Goal: Navigation & Orientation: Go to known website

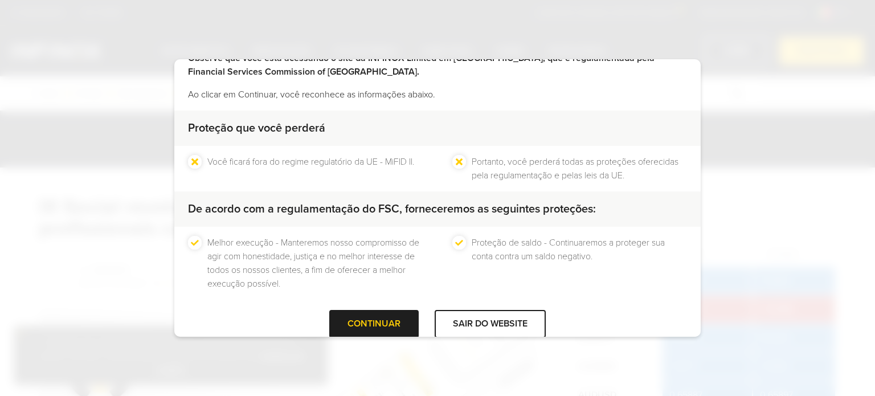
scroll to position [86, 0]
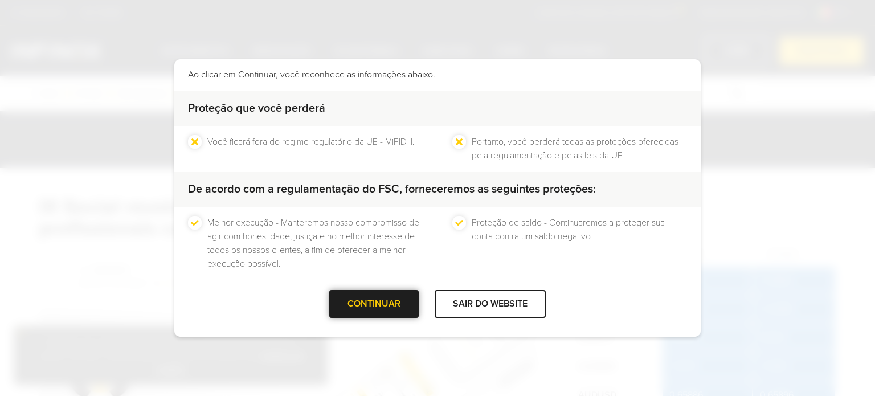
click at [374, 304] on div at bounding box center [374, 304] width 0 height 0
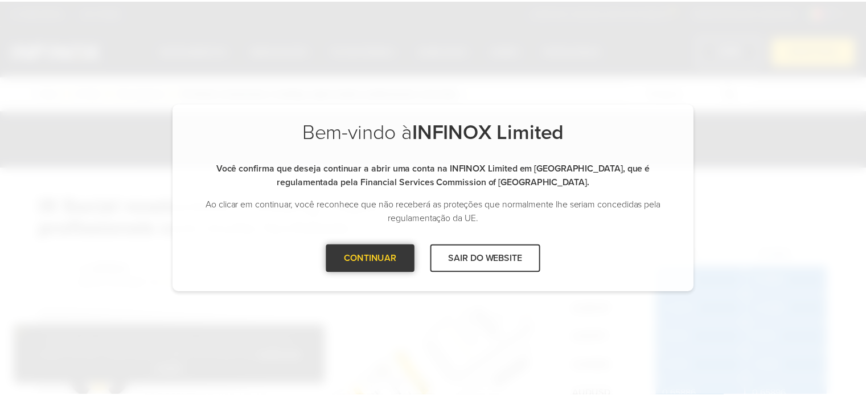
scroll to position [0, 0]
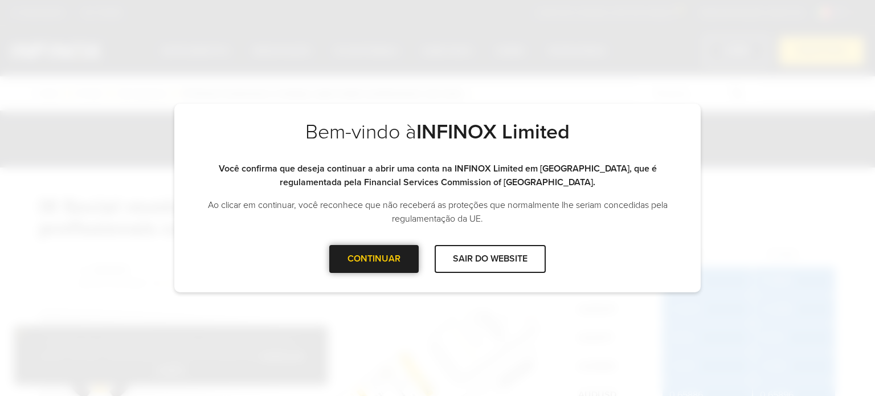
click at [374, 259] on div at bounding box center [374, 259] width 0 height 0
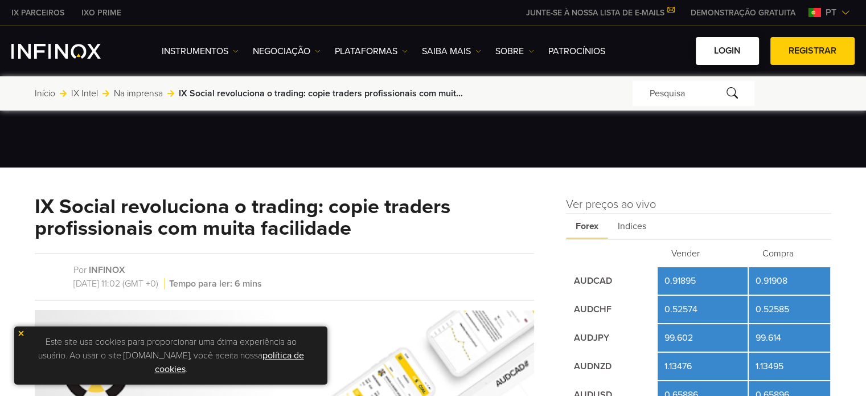
click at [714, 45] on link "Login" at bounding box center [727, 51] width 63 height 28
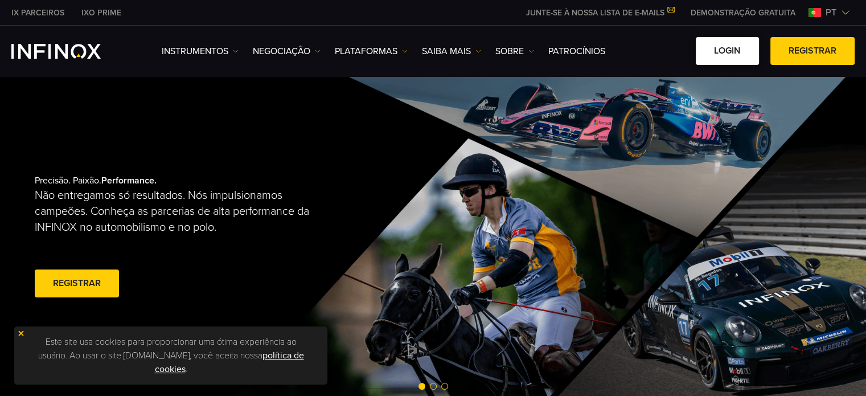
click at [724, 54] on link "Login" at bounding box center [727, 51] width 63 height 28
